Goal: Task Accomplishment & Management: Use online tool/utility

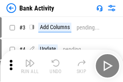
click at [30, 66] on img "button" at bounding box center [30, 63] width 10 height 10
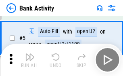
scroll to position [43, 0]
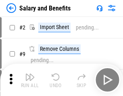
click at [30, 80] on img "button" at bounding box center [30, 77] width 10 height 10
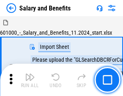
scroll to position [11, 0]
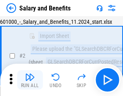
click at [30, 80] on img "button" at bounding box center [30, 77] width 10 height 10
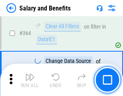
scroll to position [3803, 0]
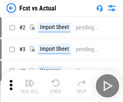
click at [30, 80] on img "button" at bounding box center [30, 83] width 10 height 10
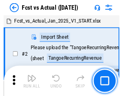
scroll to position [10, 0]
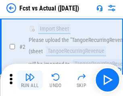
click at [30, 80] on img "button" at bounding box center [30, 77] width 10 height 10
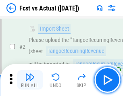
scroll to position [76, 0]
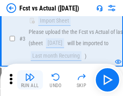
click at [30, 80] on img "button" at bounding box center [30, 77] width 10 height 10
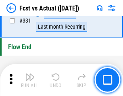
scroll to position [3866, 0]
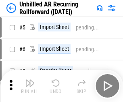
click at [30, 80] on img "button" at bounding box center [30, 83] width 10 height 10
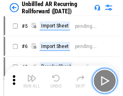
scroll to position [17, 0]
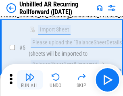
click at [30, 80] on img "button" at bounding box center [30, 77] width 10 height 10
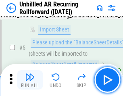
scroll to position [76, 0]
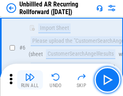
click at [30, 80] on img "button" at bounding box center [30, 77] width 10 height 10
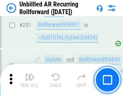
scroll to position [2743, 0]
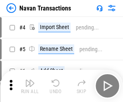
click at [30, 80] on img "button" at bounding box center [30, 83] width 10 height 10
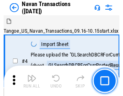
scroll to position [13, 0]
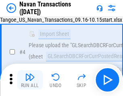
click at [30, 80] on img "button" at bounding box center [30, 77] width 10 height 10
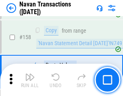
scroll to position [2618, 0]
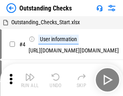
click at [30, 80] on img "button" at bounding box center [30, 77] width 10 height 10
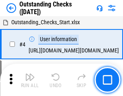
scroll to position [34, 0]
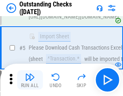
click at [30, 80] on img "button" at bounding box center [30, 77] width 10 height 10
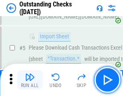
scroll to position [84, 0]
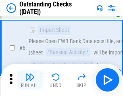
click at [30, 80] on img "button" at bounding box center [30, 77] width 10 height 10
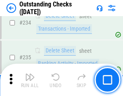
scroll to position [2452, 0]
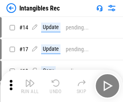
click at [30, 86] on img "button" at bounding box center [30, 83] width 10 height 10
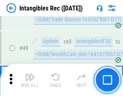
scroll to position [315, 0]
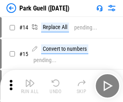
click at [30, 80] on img "button" at bounding box center [30, 83] width 10 height 10
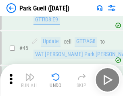
scroll to position [1010, 0]
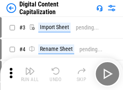
click at [30, 68] on img "button" at bounding box center [30, 71] width 10 height 10
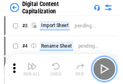
scroll to position [23, 0]
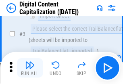
click at [30, 68] on img "button" at bounding box center [30, 65] width 10 height 10
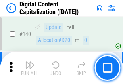
scroll to position [856, 0]
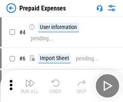
click at [30, 80] on img "button" at bounding box center [30, 83] width 10 height 10
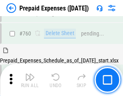
scroll to position [2238, 0]
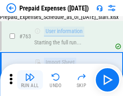
click at [30, 80] on img "button" at bounding box center [30, 77] width 10 height 10
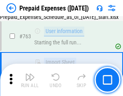
scroll to position [2286, 0]
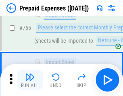
click at [30, 80] on img "button" at bounding box center [30, 77] width 10 height 10
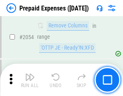
scroll to position [8442, 0]
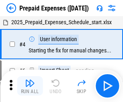
click at [30, 86] on img "button" at bounding box center [30, 83] width 10 height 10
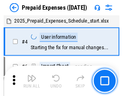
scroll to position [36, 0]
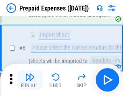
click at [30, 80] on img "button" at bounding box center [30, 77] width 10 height 10
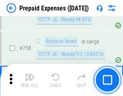
scroll to position [2878, 0]
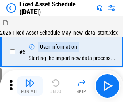
click at [30, 86] on img "button" at bounding box center [30, 83] width 10 height 10
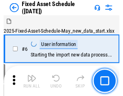
scroll to position [44, 0]
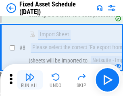
click at [30, 80] on img "button" at bounding box center [30, 77] width 10 height 10
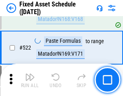
scroll to position [2807, 0]
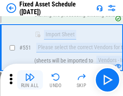
click at [30, 80] on img "button" at bounding box center [30, 77] width 10 height 10
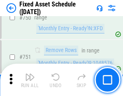
scroll to position [3937, 0]
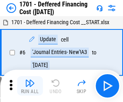
click at [30, 86] on img "button" at bounding box center [30, 83] width 10 height 10
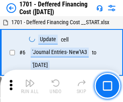
scroll to position [97, 0]
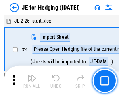
scroll to position [1, 0]
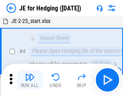
click at [30, 80] on img "button" at bounding box center [30, 77] width 10 height 10
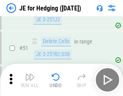
scroll to position [523, 0]
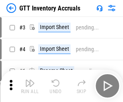
click at [30, 80] on img "button" at bounding box center [30, 83] width 10 height 10
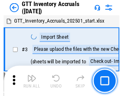
scroll to position [1, 0]
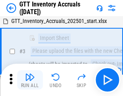
click at [30, 80] on img "button" at bounding box center [30, 77] width 10 height 10
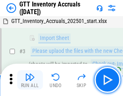
scroll to position [52, 0]
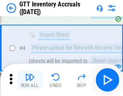
click at [30, 80] on img "button" at bounding box center [30, 77] width 10 height 10
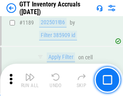
scroll to position [6595, 0]
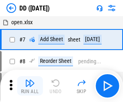
click at [30, 86] on img "button" at bounding box center [30, 83] width 10 height 10
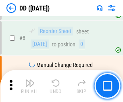
scroll to position [78, 0]
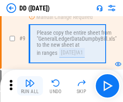
click at [30, 86] on img "button" at bounding box center [30, 83] width 10 height 10
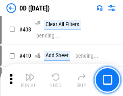
scroll to position [3613, 0]
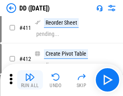
click at [30, 80] on img "button" at bounding box center [30, 77] width 10 height 10
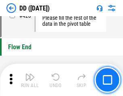
scroll to position [3865, 0]
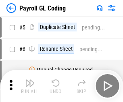
click at [30, 86] on img "button" at bounding box center [30, 83] width 10 height 10
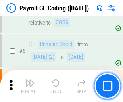
scroll to position [97, 0]
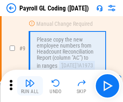
click at [30, 86] on img "button" at bounding box center [30, 83] width 10 height 10
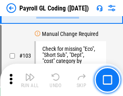
scroll to position [1895, 0]
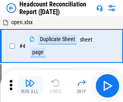
click at [30, 86] on img "button" at bounding box center [30, 83] width 10 height 10
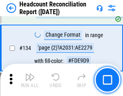
scroll to position [971, 0]
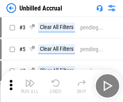
click at [30, 86] on img "button" at bounding box center [30, 83] width 10 height 10
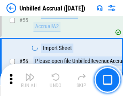
scroll to position [843, 0]
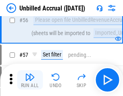
click at [30, 80] on img "button" at bounding box center [30, 77] width 10 height 10
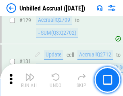
scroll to position [2405, 0]
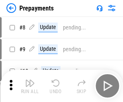
click at [30, 86] on img "button" at bounding box center [30, 83] width 10 height 10
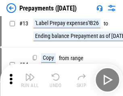
scroll to position [50, 0]
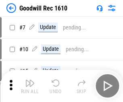
click at [30, 86] on img "button" at bounding box center [30, 83] width 10 height 10
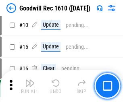
scroll to position [138, 0]
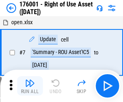
click at [30, 86] on img "button" at bounding box center [30, 83] width 10 height 10
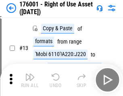
scroll to position [52, 0]
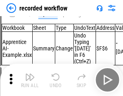
click at [30, 80] on img "button" at bounding box center [30, 77] width 10 height 10
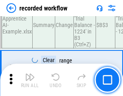
scroll to position [2524, 0]
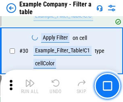
scroll to position [739, 0]
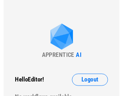
scroll to position [13, 0]
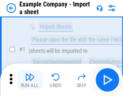
click at [30, 80] on img "button" at bounding box center [30, 77] width 10 height 10
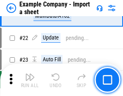
scroll to position [178, 0]
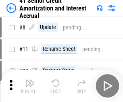
click at [30, 80] on img "button" at bounding box center [30, 83] width 10 height 10
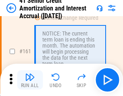
click at [30, 80] on img "button" at bounding box center [30, 77] width 10 height 10
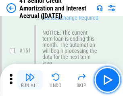
scroll to position [864, 0]
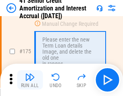
click at [30, 80] on img "button" at bounding box center [30, 77] width 10 height 10
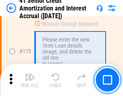
scroll to position [946, 0]
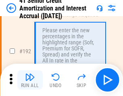
click at [30, 80] on img "button" at bounding box center [30, 77] width 10 height 10
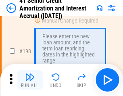
click at [30, 80] on img "button" at bounding box center [30, 77] width 10 height 10
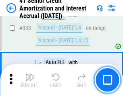
scroll to position [2063, 0]
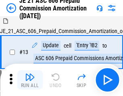
click at [30, 80] on img "button" at bounding box center [30, 77] width 10 height 10
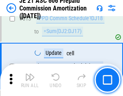
scroll to position [1508, 0]
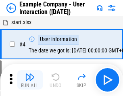
click at [30, 80] on img "button" at bounding box center [30, 77] width 10 height 10
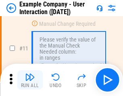
click at [30, 80] on img "button" at bounding box center [30, 77] width 10 height 10
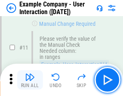
scroll to position [175, 0]
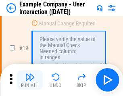
click at [30, 80] on img "button" at bounding box center [30, 77] width 10 height 10
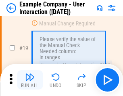
click at [30, 80] on img "button" at bounding box center [30, 77] width 10 height 10
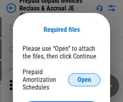
click at [84, 80] on span "Open" at bounding box center [85, 80] width 14 height 6
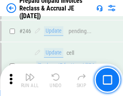
scroll to position [1090, 0]
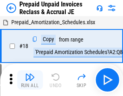
click at [30, 80] on img "button" at bounding box center [30, 77] width 10 height 10
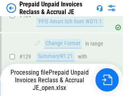
scroll to position [586, 0]
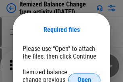
click at [84, 77] on span "Open" at bounding box center [85, 80] width 14 height 6
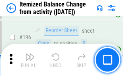
scroll to position [1554, 0]
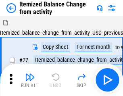
scroll to position [13, 0]
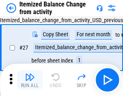
click at [30, 80] on img "button" at bounding box center [30, 77] width 10 height 10
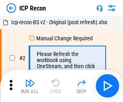
scroll to position [4, 0]
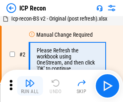
click at [30, 86] on img "button" at bounding box center [30, 83] width 10 height 10
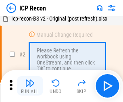
click at [30, 86] on img "button" at bounding box center [30, 83] width 10 height 10
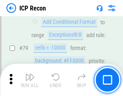
scroll to position [791, 0]
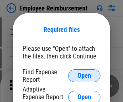
click at [84, 76] on span "Open" at bounding box center [85, 76] width 14 height 6
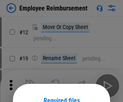
scroll to position [71, 0]
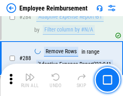
scroll to position [2195, 0]
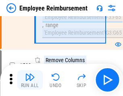
click at [30, 80] on img "button" at bounding box center [30, 77] width 10 height 10
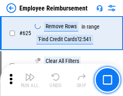
scroll to position [4835, 0]
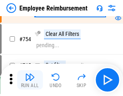
click at [30, 80] on img "button" at bounding box center [30, 77] width 10 height 10
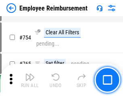
scroll to position [5666, 0]
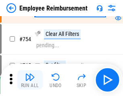
click at [30, 80] on img "button" at bounding box center [30, 77] width 10 height 10
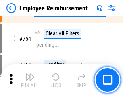
click at [30, 80] on img "button" at bounding box center [30, 77] width 10 height 10
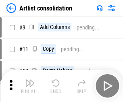
click at [30, 86] on img "button" at bounding box center [30, 83] width 10 height 10
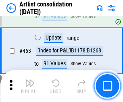
scroll to position [3536, 0]
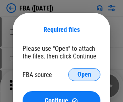
click at [84, 75] on span "Open" at bounding box center [85, 74] width 14 height 6
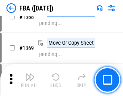
scroll to position [8673, 0]
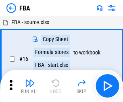
scroll to position [8, 0]
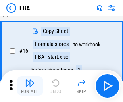
click at [30, 86] on img "button" at bounding box center [30, 83] width 10 height 10
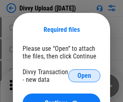
click at [84, 76] on span "Open" at bounding box center [85, 76] width 14 height 6
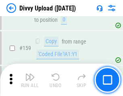
scroll to position [836, 0]
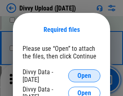
click at [84, 76] on span "Open" at bounding box center [85, 76] width 14 height 6
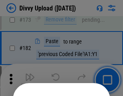
scroll to position [907, 0]
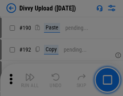
scroll to position [1019, 0]
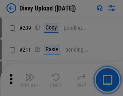
scroll to position [1372, 0]
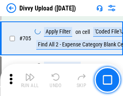
scroll to position [5525, 0]
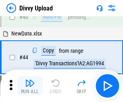
click at [30, 86] on img "button" at bounding box center [30, 83] width 10 height 10
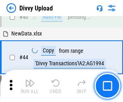
scroll to position [89, 0]
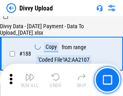
scroll to position [951, 0]
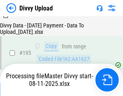
scroll to position [1129, 0]
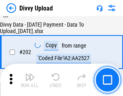
scroll to position [1307, 0]
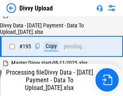
scroll to position [1135, 0]
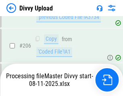
scroll to position [1485, 0]
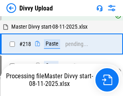
scroll to position [1704, 0]
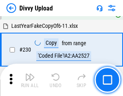
scroll to position [2004, 0]
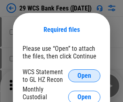
click at [84, 76] on span "Open" at bounding box center [85, 76] width 14 height 6
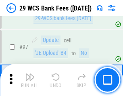
scroll to position [787, 0]
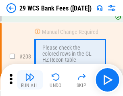
click at [30, 80] on img "button" at bounding box center [30, 77] width 10 height 10
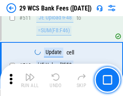
scroll to position [4063, 0]
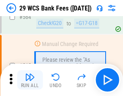
click at [30, 80] on img "button" at bounding box center [30, 77] width 10 height 10
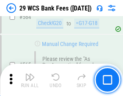
scroll to position [4368, 0]
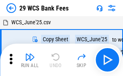
scroll to position [15, 0]
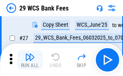
click at [30, 60] on img "button" at bounding box center [30, 57] width 10 height 10
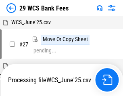
scroll to position [4, 0]
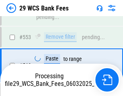
scroll to position [4311, 0]
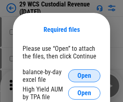
click at [84, 76] on span "Open" at bounding box center [85, 76] width 14 height 6
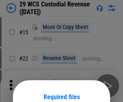
scroll to position [67, 0]
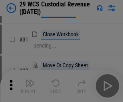
scroll to position [173, 0]
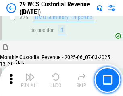
scroll to position [844, 0]
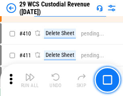
click at [30, 80] on img "button" at bounding box center [30, 77] width 10 height 10
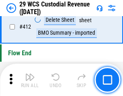
scroll to position [3857, 0]
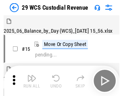
scroll to position [19, 0]
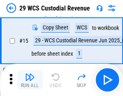
click at [30, 80] on img "button" at bounding box center [30, 77] width 10 height 10
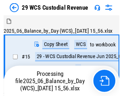
scroll to position [19, 0]
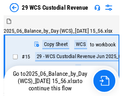
scroll to position [15, 0]
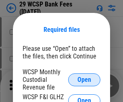
click at [84, 80] on span "Open" at bounding box center [85, 80] width 14 height 6
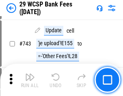
scroll to position [4070, 0]
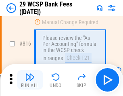
click at [30, 80] on img "button" at bounding box center [30, 77] width 10 height 10
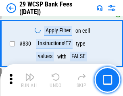
scroll to position [5124, 0]
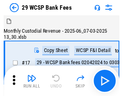
scroll to position [19, 0]
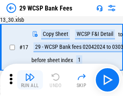
click at [30, 80] on img "button" at bounding box center [30, 77] width 10 height 10
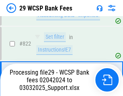
scroll to position [4966, 0]
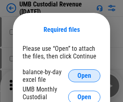
click at [84, 76] on span "Open" at bounding box center [85, 76] width 14 height 6
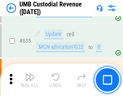
scroll to position [4226, 0]
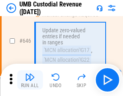
click at [30, 80] on img "button" at bounding box center [30, 77] width 10 height 10
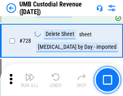
scroll to position [4982, 0]
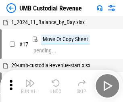
scroll to position [6, 0]
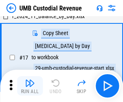
click at [30, 86] on img "button" at bounding box center [30, 83] width 10 height 10
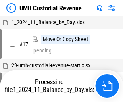
scroll to position [6, 0]
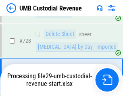
scroll to position [4963, 0]
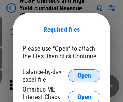
click at [84, 76] on span "Open" at bounding box center [85, 76] width 14 height 6
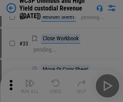
scroll to position [185, 0]
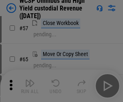
scroll to position [352, 0]
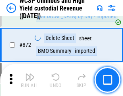
scroll to position [6835, 0]
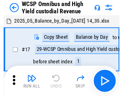
scroll to position [4, 0]
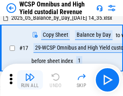
click at [30, 80] on img "button" at bounding box center [30, 77] width 10 height 10
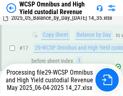
scroll to position [168, 0]
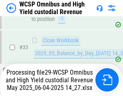
scroll to position [400, 0]
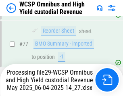
scroll to position [787, 0]
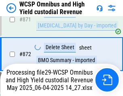
scroll to position [6816, 0]
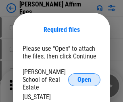
click at [84, 77] on span "Open" at bounding box center [85, 80] width 14 height 6
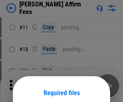
scroll to position [63, 0]
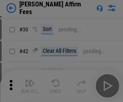
scroll to position [164, 0]
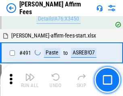
scroll to position [2196, 0]
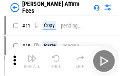
scroll to position [8, 0]
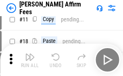
click at [30, 60] on img "button" at bounding box center [30, 57] width 10 height 10
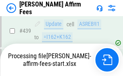
scroll to position [2118, 0]
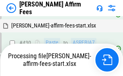
scroll to position [2130, 0]
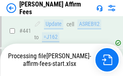
scroll to position [2118, 0]
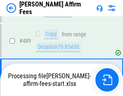
scroll to position [2108, 0]
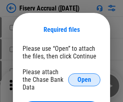
click at [84, 77] on span "Open" at bounding box center [85, 80] width 14 height 6
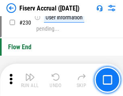
scroll to position [2559, 0]
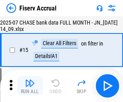
click at [30, 86] on img "button" at bounding box center [30, 83] width 10 height 10
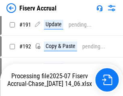
scroll to position [2123, 0]
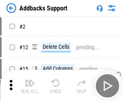
click at [30, 80] on img "button" at bounding box center [30, 83] width 10 height 10
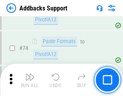
scroll to position [588, 0]
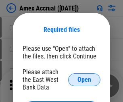
click at [84, 80] on span "Open" at bounding box center [85, 80] width 14 height 6
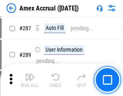
scroll to position [2211, 0]
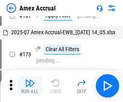
click at [30, 86] on img "button" at bounding box center [30, 83] width 10 height 10
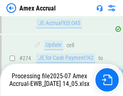
scroll to position [2307, 0]
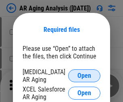
click at [84, 75] on span "Open" at bounding box center [85, 76] width 14 height 6
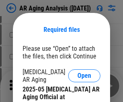
scroll to position [243, 0]
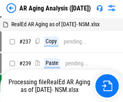
scroll to position [8, 0]
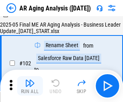
click at [30, 86] on img "button" at bounding box center [30, 83] width 10 height 10
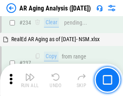
scroll to position [1252, 0]
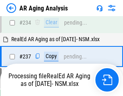
scroll to position [1243, 0]
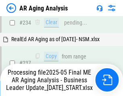
scroll to position [1243, 0]
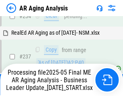
scroll to position [1243, 0]
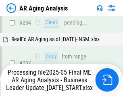
scroll to position [1243, 0]
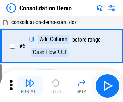
click at [30, 86] on img "button" at bounding box center [30, 83] width 10 height 10
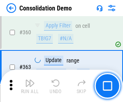
scroll to position [2707, 0]
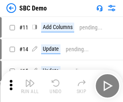
click at [30, 86] on img "button" at bounding box center [30, 83] width 10 height 10
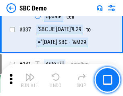
scroll to position [2124, 0]
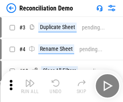
click at [30, 86] on img "button" at bounding box center [30, 83] width 10 height 10
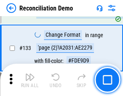
scroll to position [959, 0]
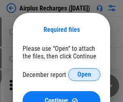
click at [84, 75] on span "Open" at bounding box center [85, 74] width 14 height 6
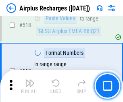
scroll to position [3475, 0]
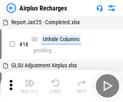
click at [30, 86] on img "button" at bounding box center [30, 83] width 10 height 10
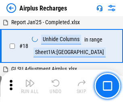
scroll to position [36, 0]
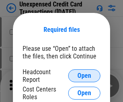
click at [84, 76] on span "Open" at bounding box center [85, 76] width 14 height 6
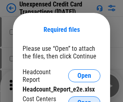
click at [84, 100] on span "Open" at bounding box center [85, 103] width 14 height 6
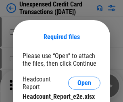
scroll to position [7, 0]
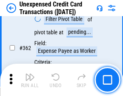
scroll to position [2077, 0]
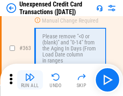
click at [30, 80] on img "button" at bounding box center [30, 77] width 10 height 10
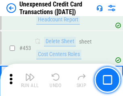
scroll to position [2754, 0]
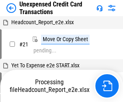
scroll to position [13, 0]
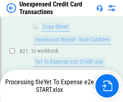
scroll to position [131, 0]
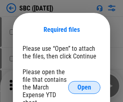
click at [84, 87] on span "Open" at bounding box center [85, 87] width 14 height 6
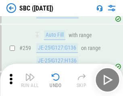
scroll to position [1578, 0]
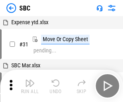
scroll to position [8, 0]
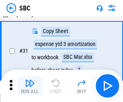
click at [30, 86] on img "button" at bounding box center [30, 83] width 10 height 10
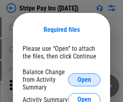
click at [84, 80] on span "Open" at bounding box center [85, 80] width 14 height 6
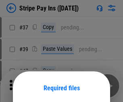
scroll to position [59, 0]
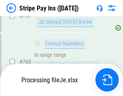
scroll to position [4253, 0]
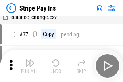
click at [30, 66] on img "button" at bounding box center [30, 63] width 10 height 10
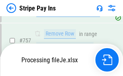
scroll to position [4235, 0]
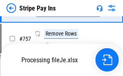
scroll to position [4235, 0]
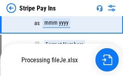
scroll to position [4235, 0]
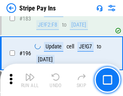
scroll to position [1093, 0]
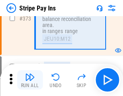
click at [30, 80] on img "button" at bounding box center [30, 77] width 10 height 10
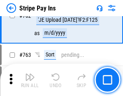
scroll to position [4225, 0]
